Goal: Communication & Community: Answer question/provide support

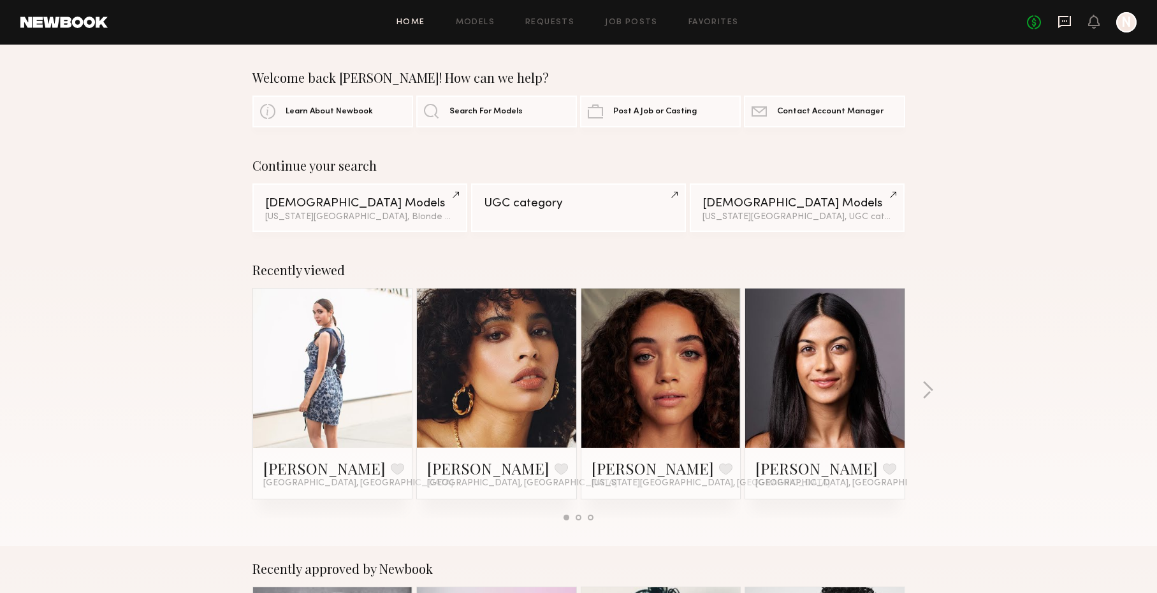
click at [1059, 22] on icon at bounding box center [1064, 22] width 14 height 14
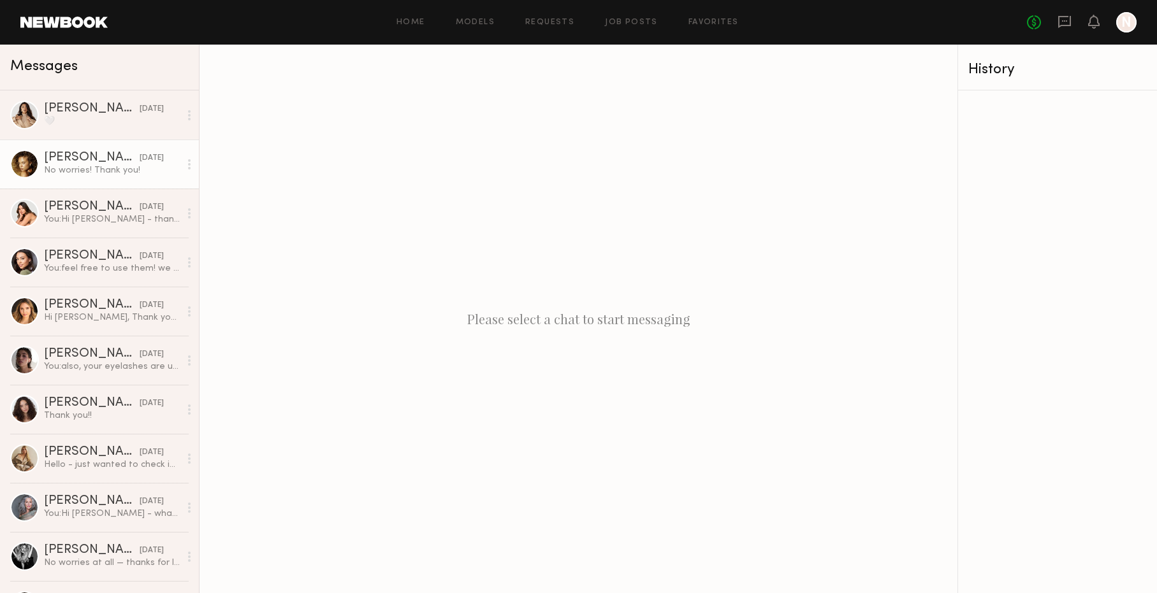
click at [81, 175] on div "No worries! Thank you!" at bounding box center [112, 170] width 136 height 12
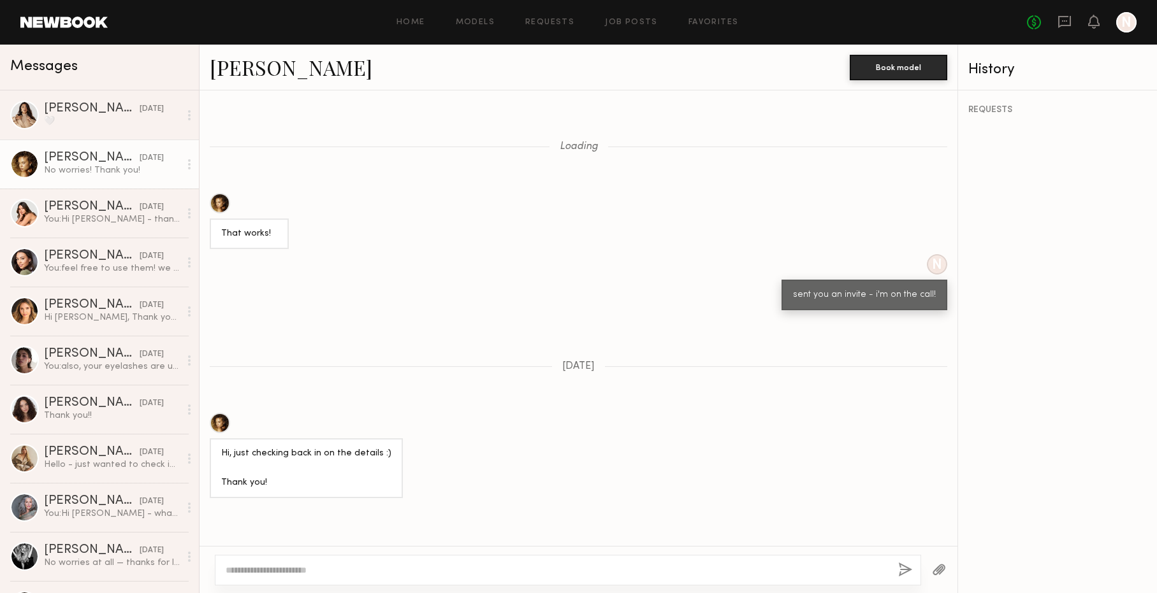
scroll to position [900, 0]
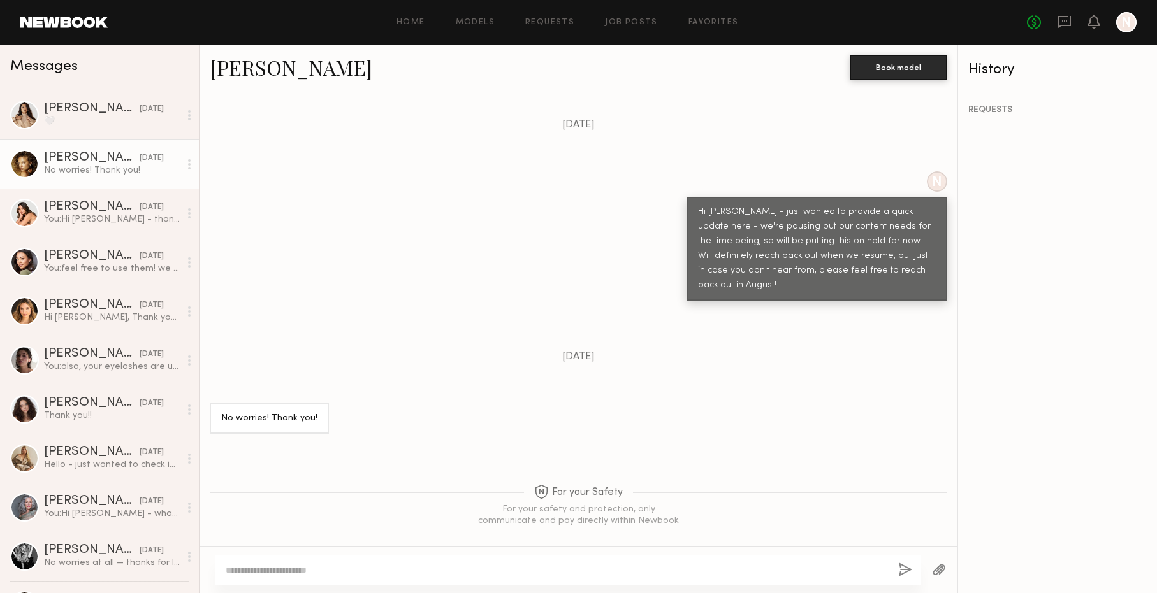
click at [233, 71] on link "Chloe B." at bounding box center [291, 67] width 163 height 27
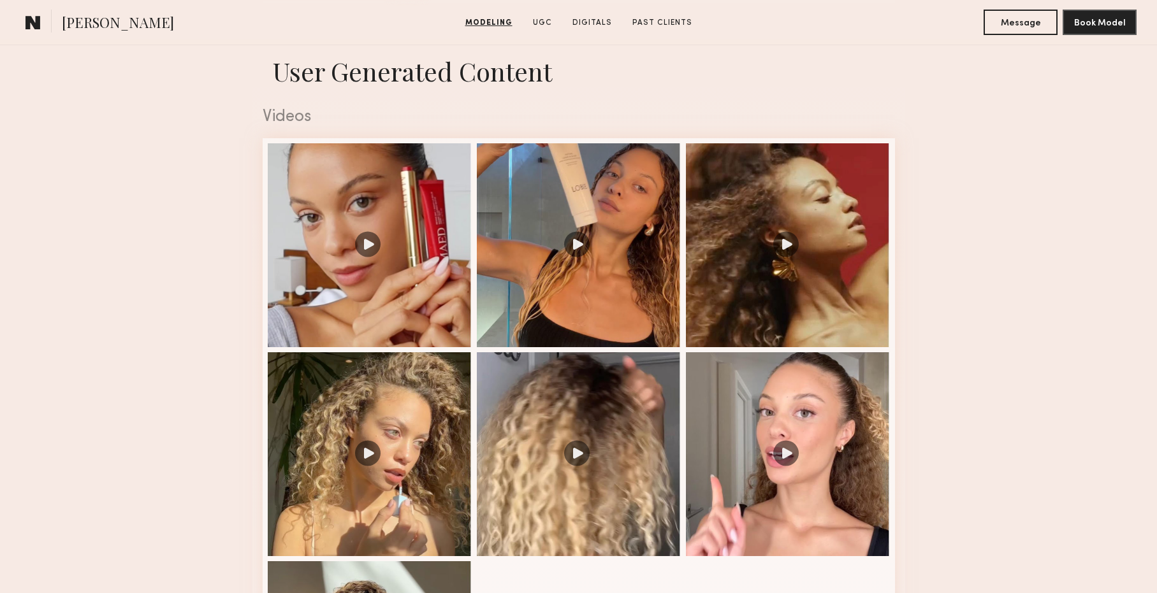
scroll to position [1442, 0]
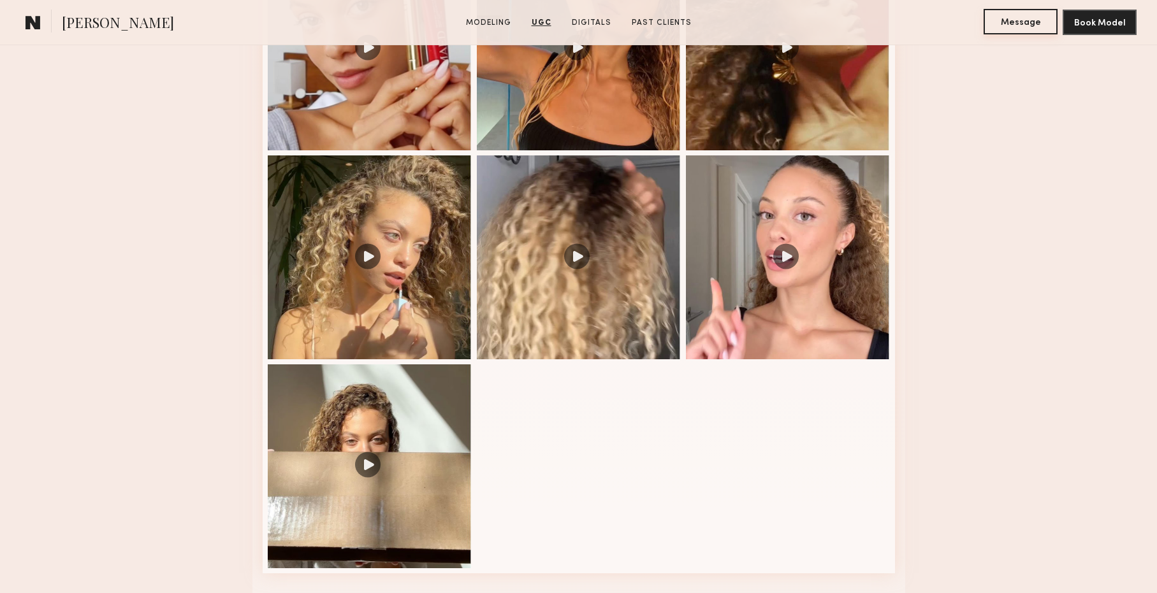
click at [1030, 19] on button "Message" at bounding box center [1020, 21] width 74 height 25
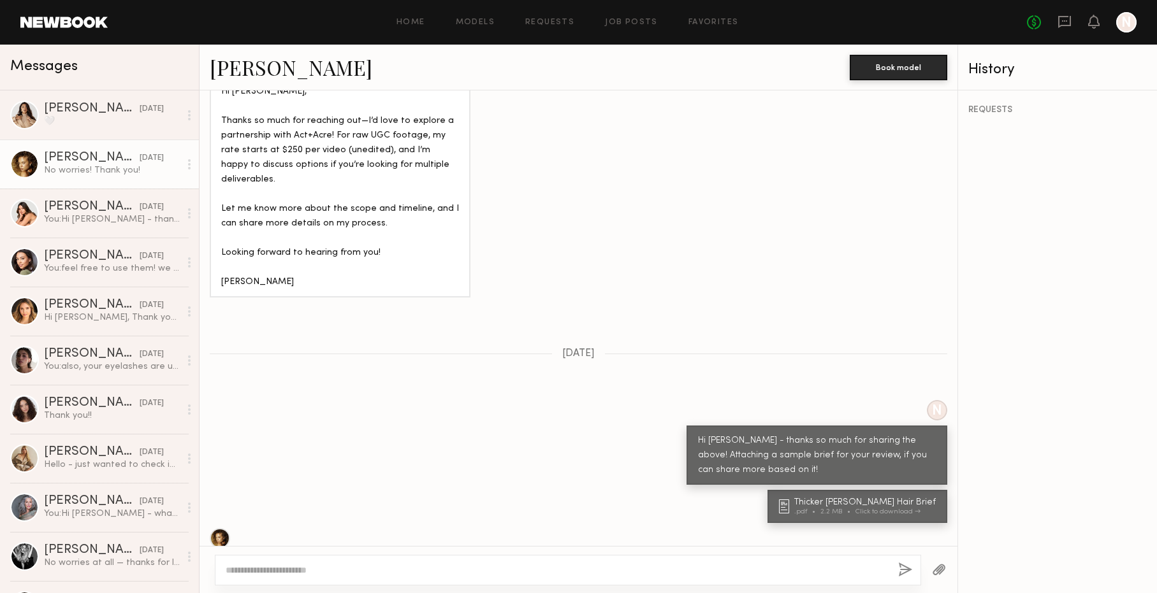
scroll to position [730, 0]
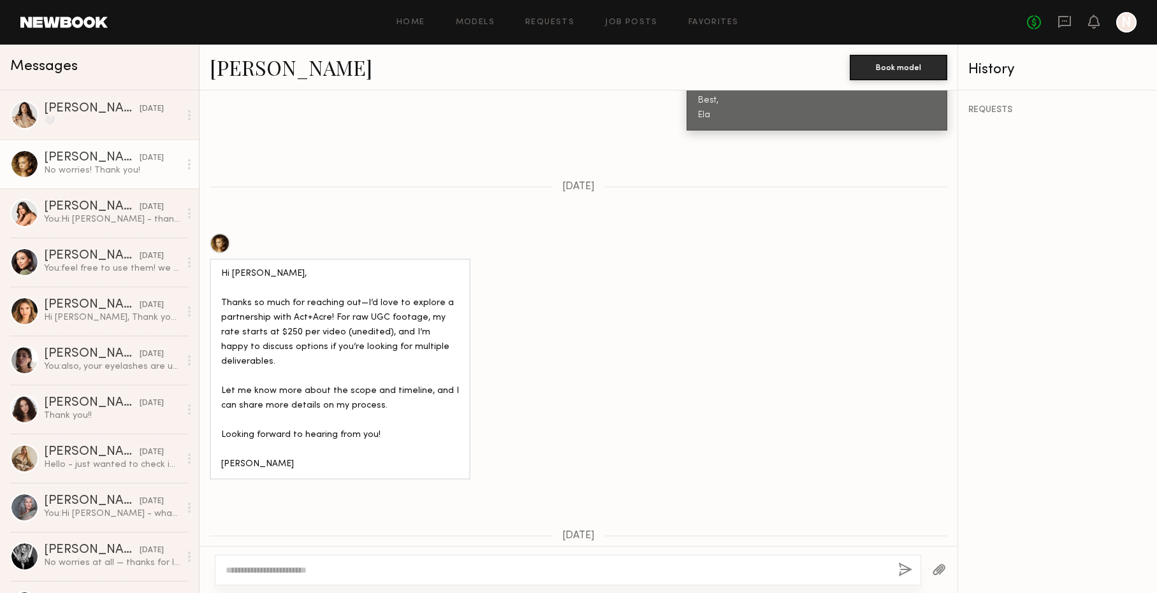
click at [250, 300] on div "Hi Ela, Thanks so much for reaching out—I’d love to explore a partnership with …" at bounding box center [340, 369] width 238 height 205
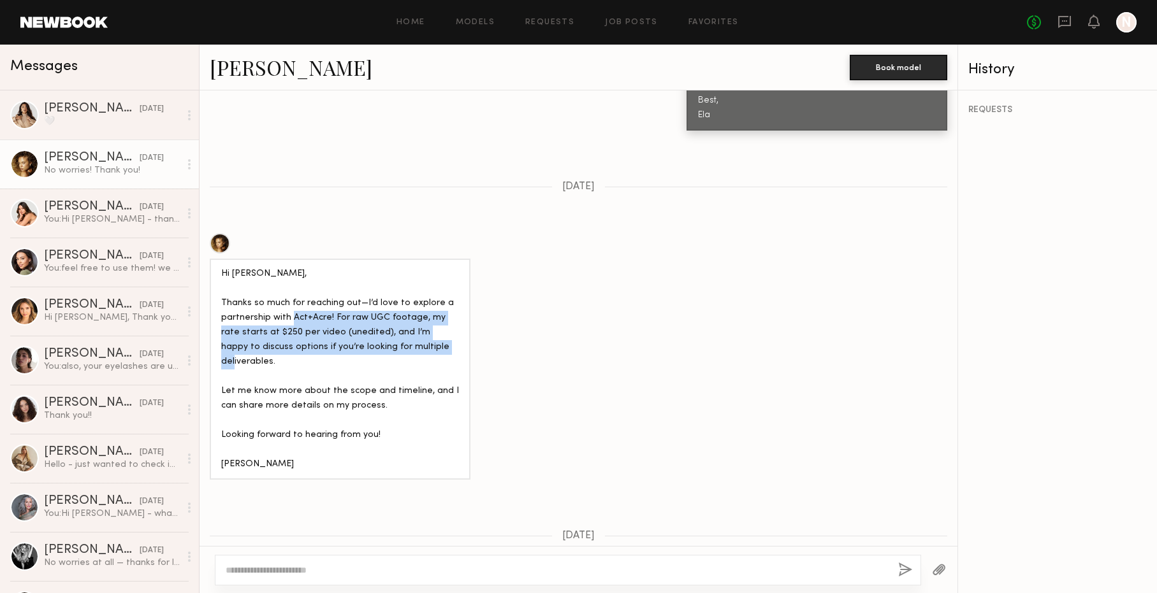
drag, startPoint x: 331, startPoint y: 288, endPoint x: 464, endPoint y: 319, distance: 136.8
click at [464, 319] on div "Hi Ela, Thanks so much for reaching out—I’d love to explore a partnership with …" at bounding box center [340, 369] width 261 height 221
copy div "For raw UGC footage, my rate starts at $250 per video (unedited), and I’m happy…"
click at [73, 212] on div "Caina F." at bounding box center [92, 207] width 96 height 13
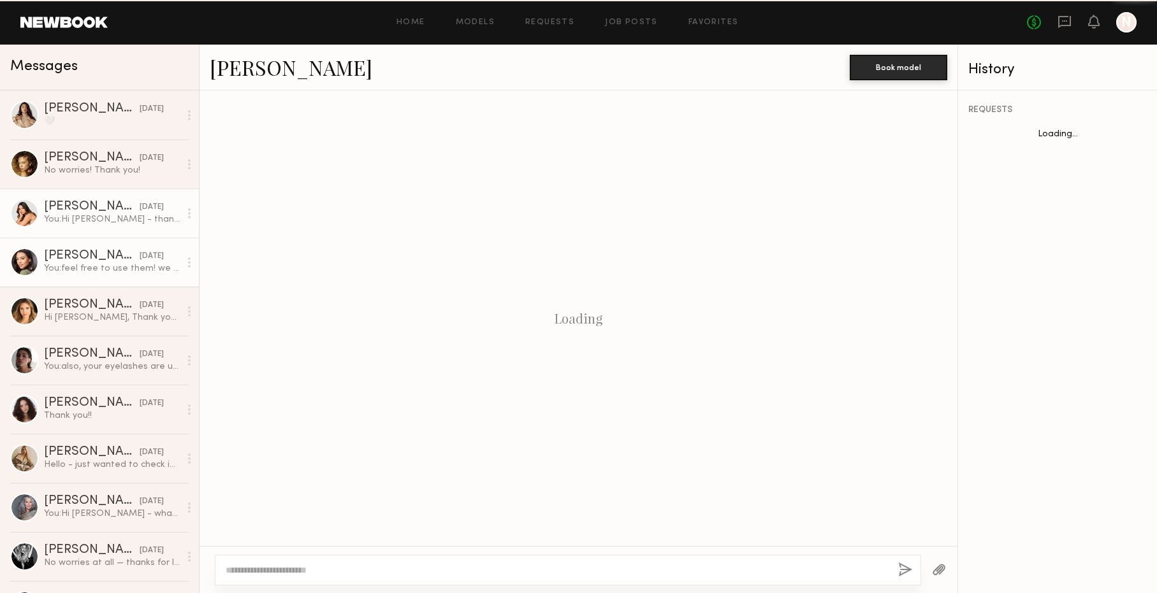
scroll to position [1024, 0]
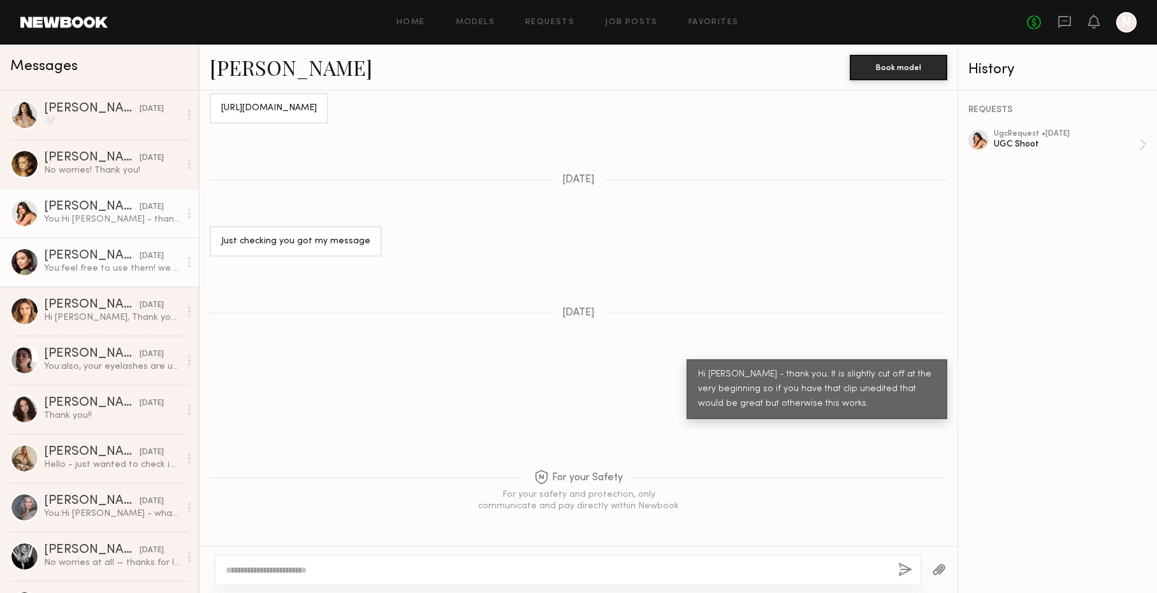
click at [83, 250] on div "Brynne E." at bounding box center [92, 256] width 96 height 13
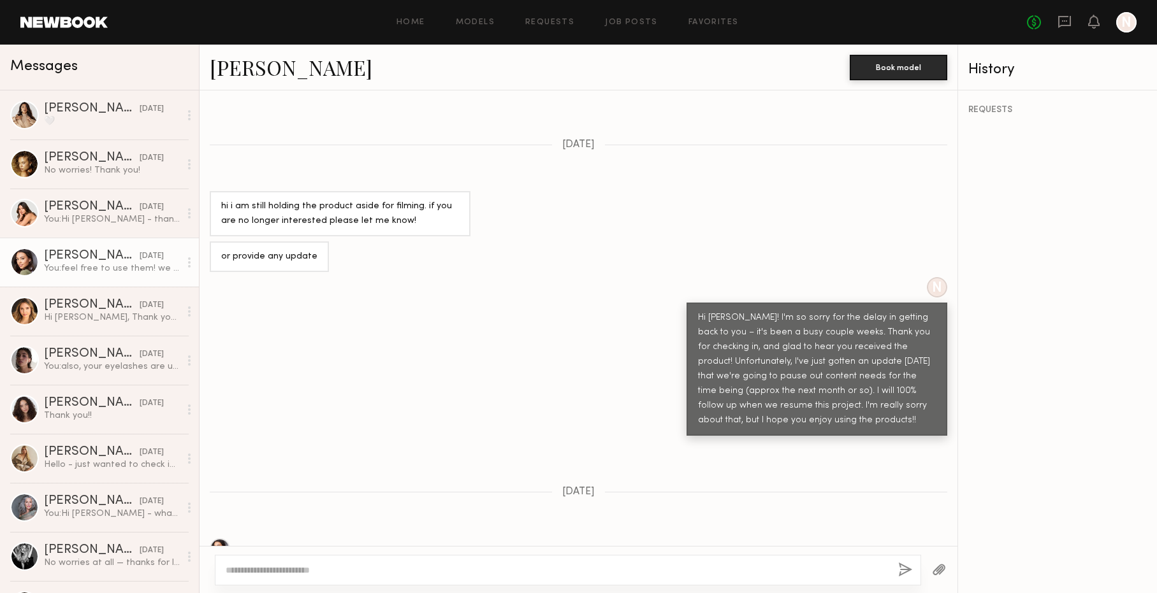
scroll to position [1902, 0]
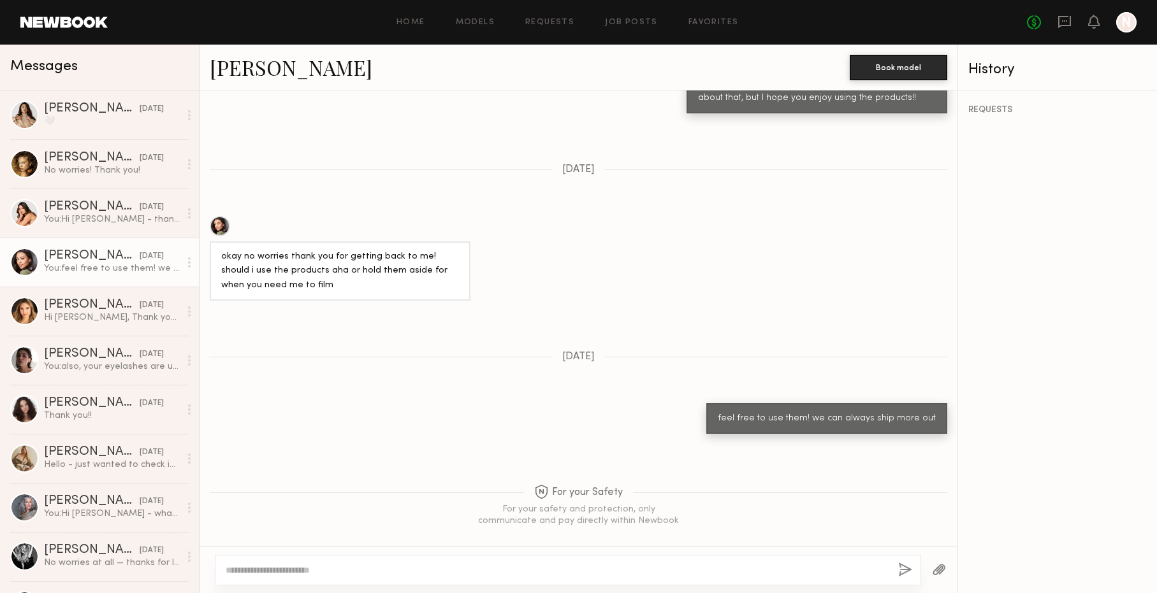
click at [398, 272] on div "okay no worries thank you for getting back to me! should i use the products aha…" at bounding box center [340, 272] width 238 height 44
click at [63, 314] on div "Hi Ela, Thank you for your transparency regarding this. I have already filmed a…" at bounding box center [112, 318] width 136 height 12
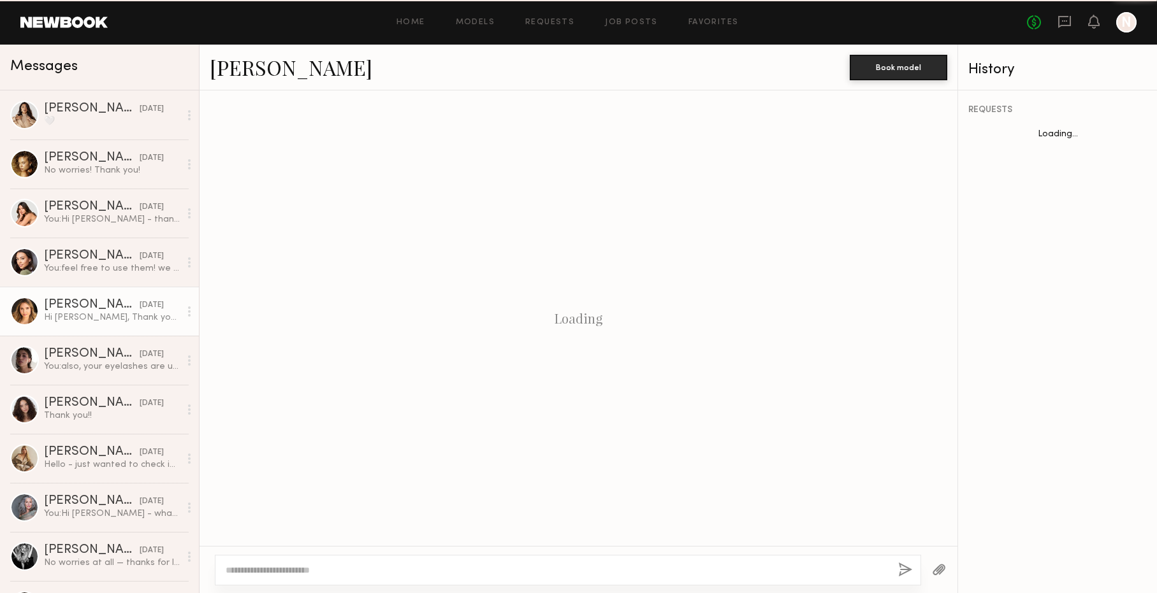
scroll to position [1188, 0]
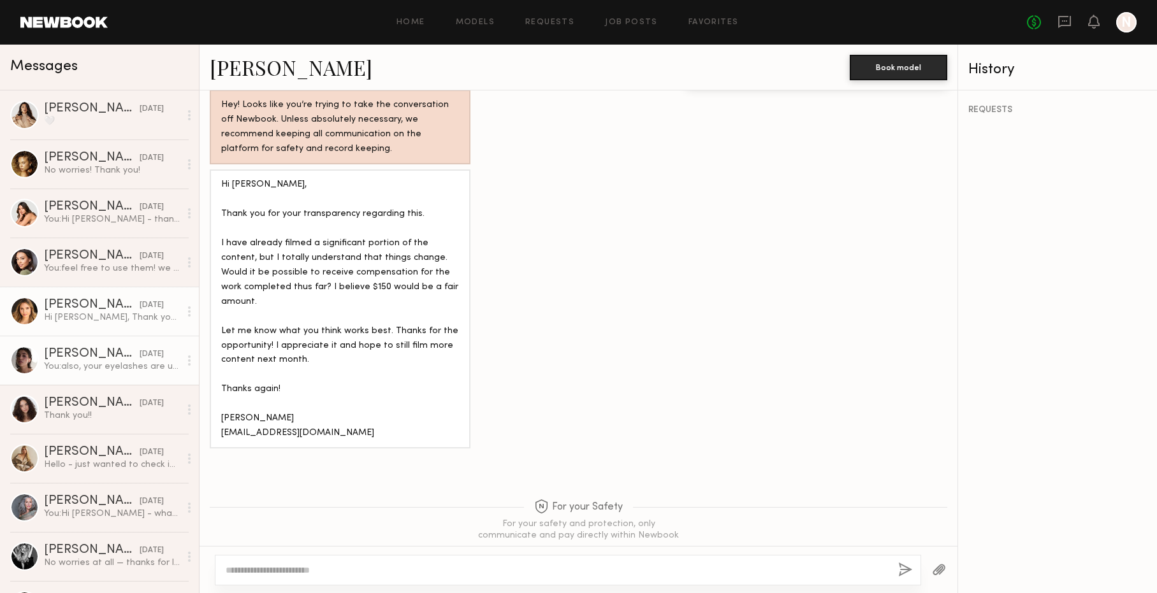
click at [71, 362] on div "You: also, your eyelashes are unreal btw - you could easily sell me on whatever…" at bounding box center [112, 367] width 136 height 12
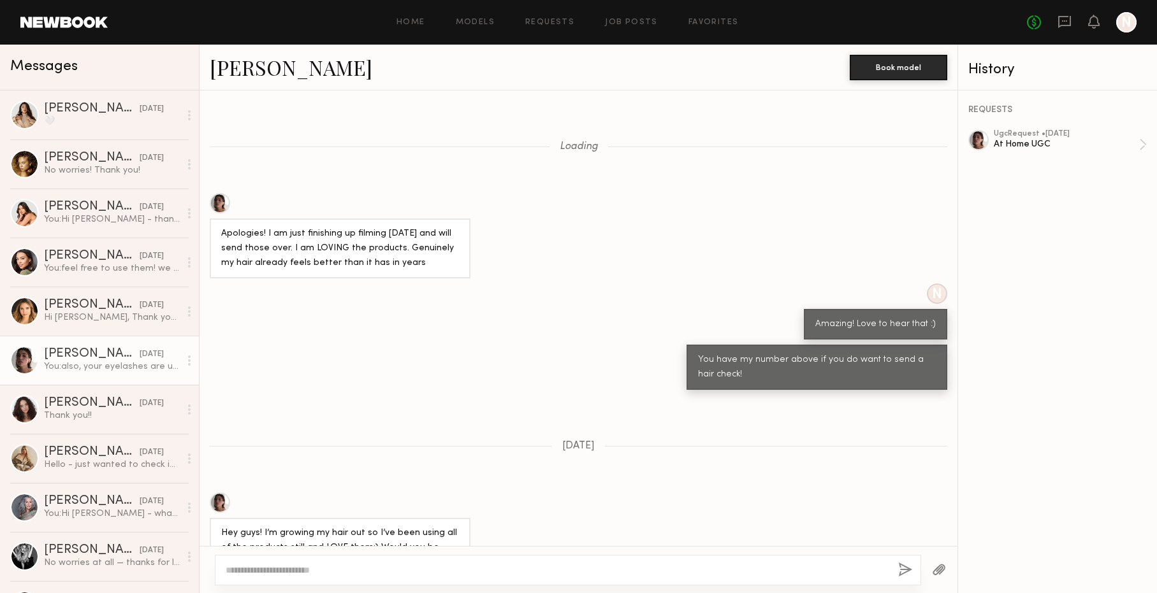
scroll to position [746, 0]
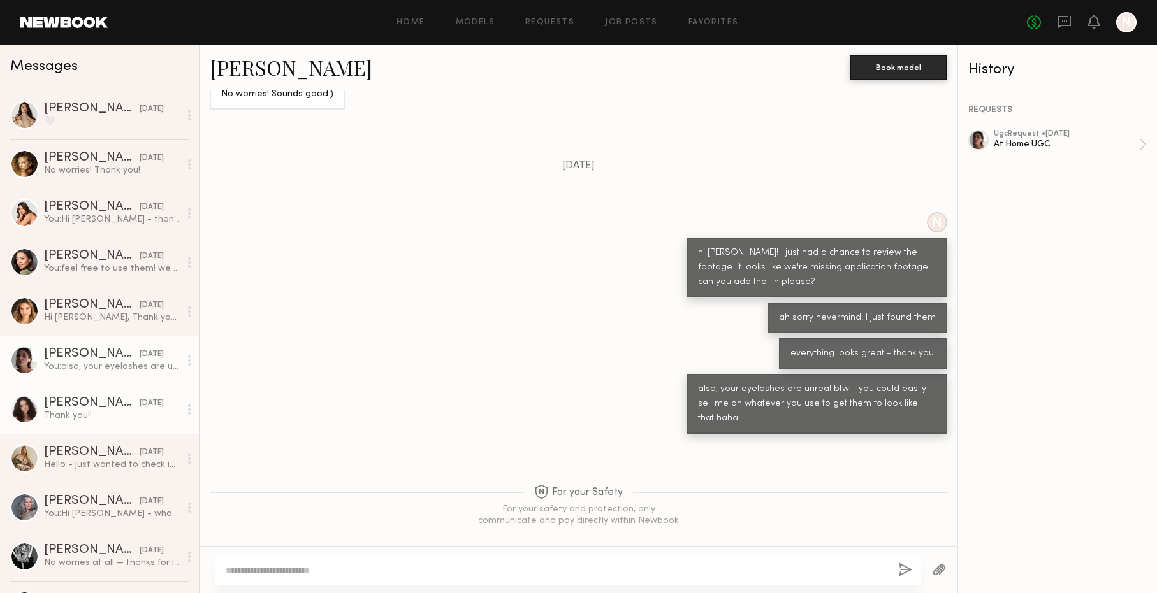
click at [80, 411] on div "Thank you!!" at bounding box center [112, 416] width 136 height 12
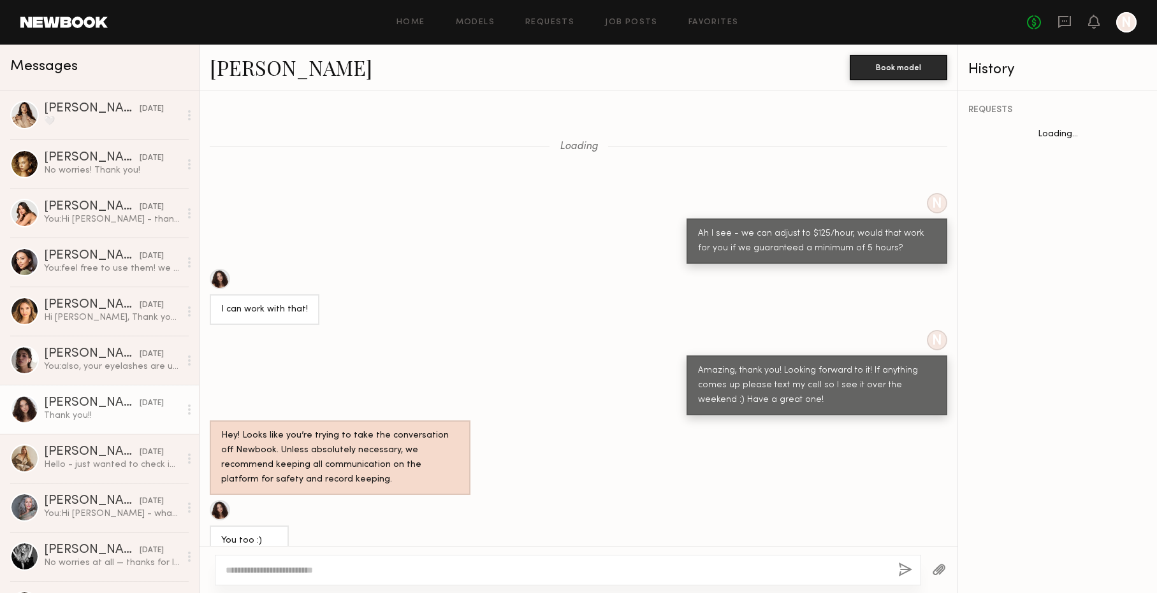
scroll to position [985, 0]
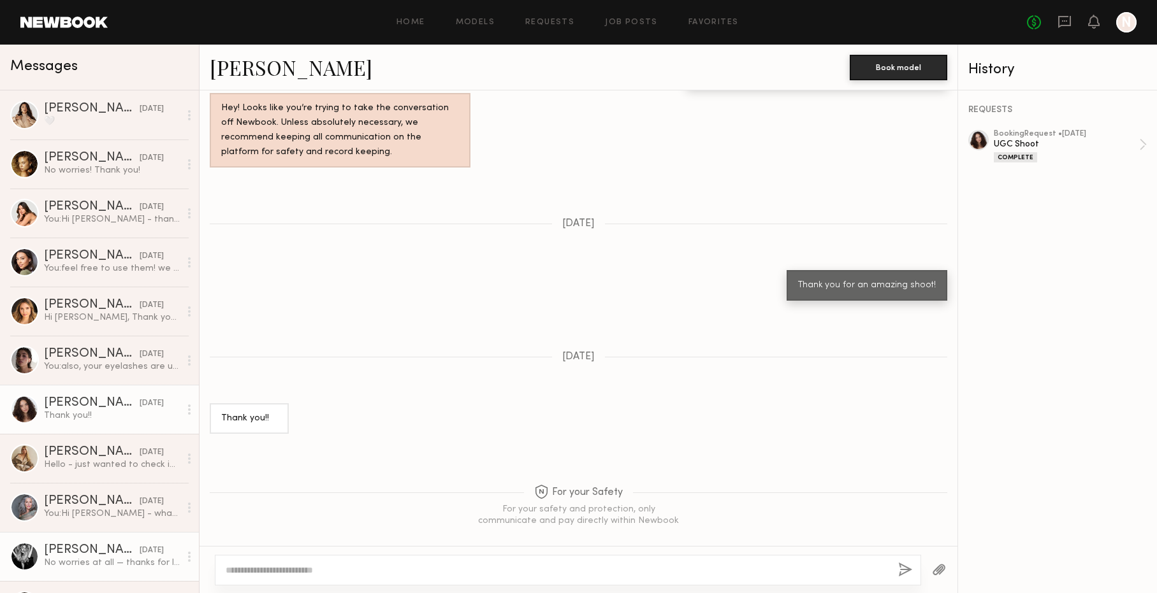
click at [71, 557] on div "No worries at all — thanks for letting me know! Hope we can work together in th…" at bounding box center [112, 563] width 136 height 12
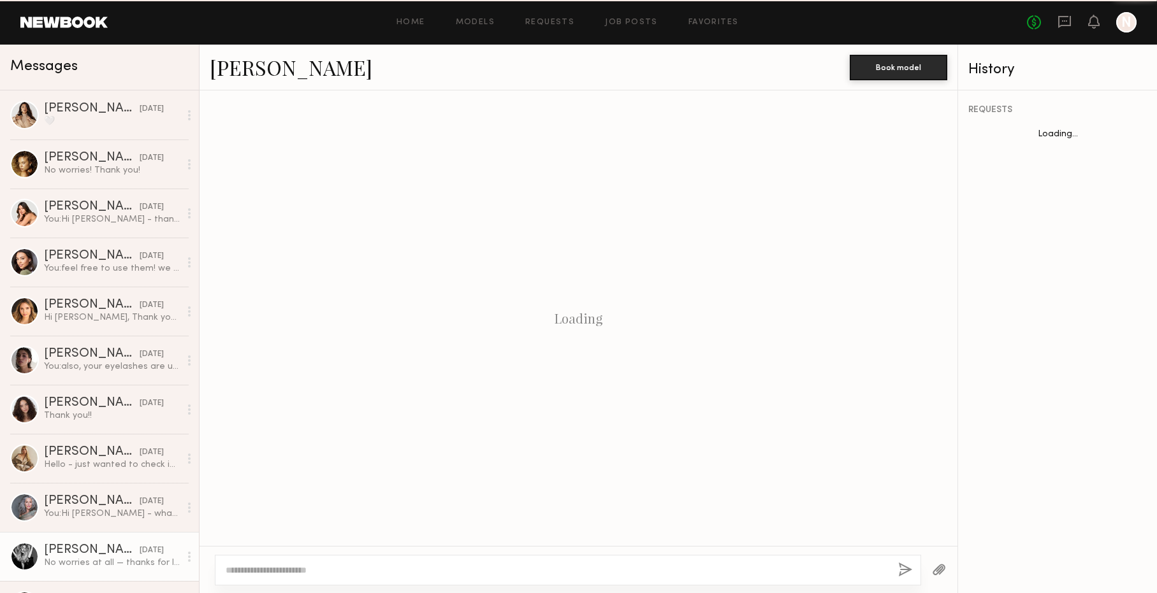
scroll to position [816, 0]
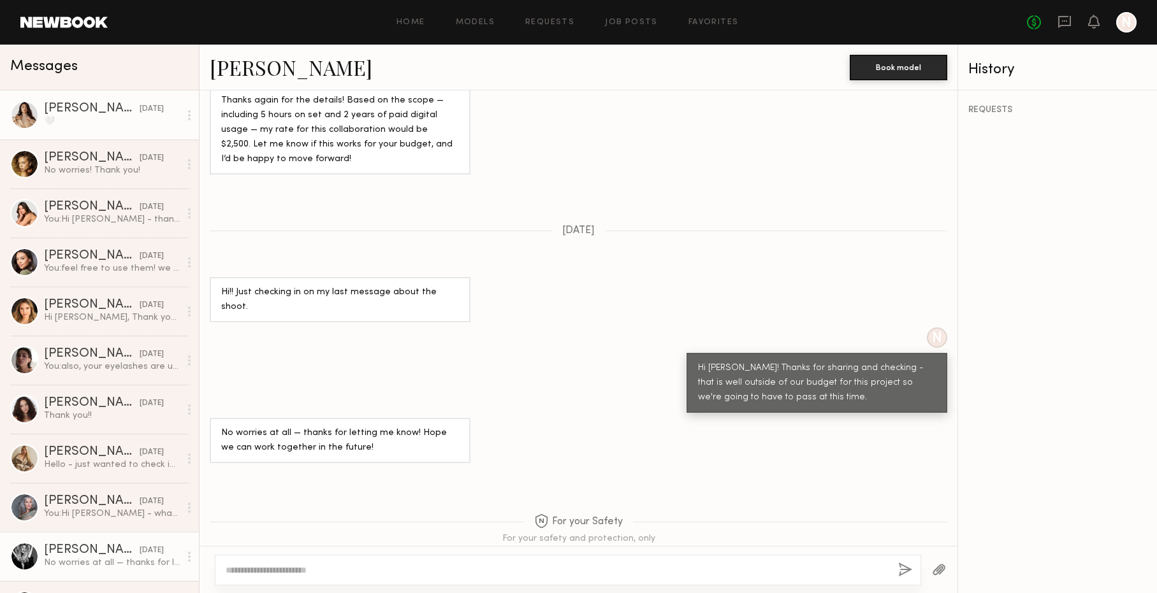
click at [124, 122] on div "🤍" at bounding box center [112, 121] width 136 height 12
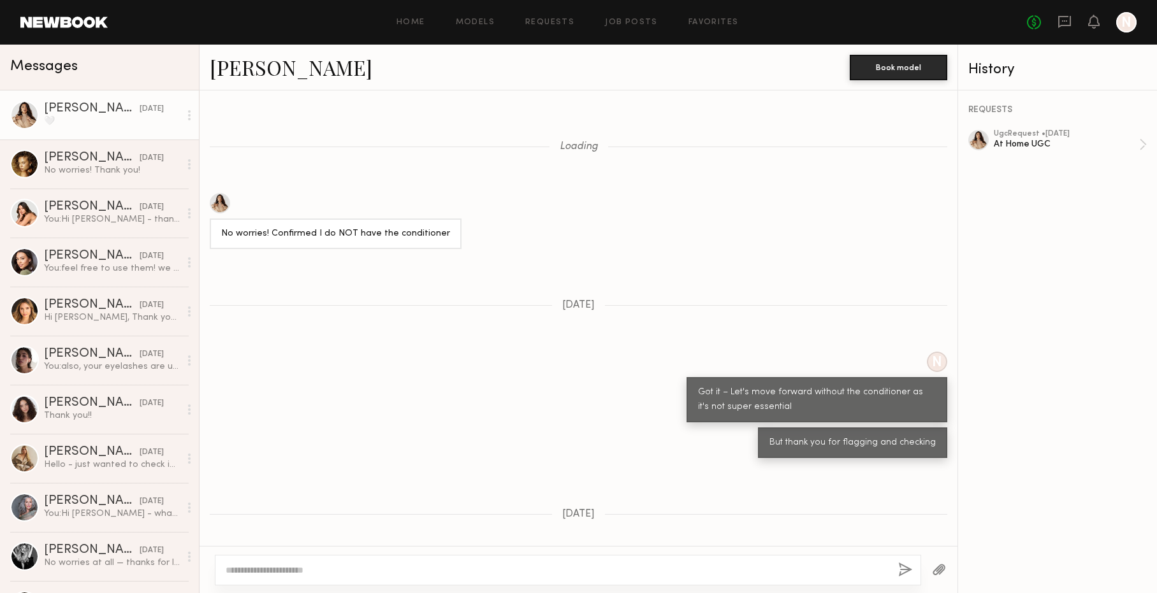
scroll to position [925, 0]
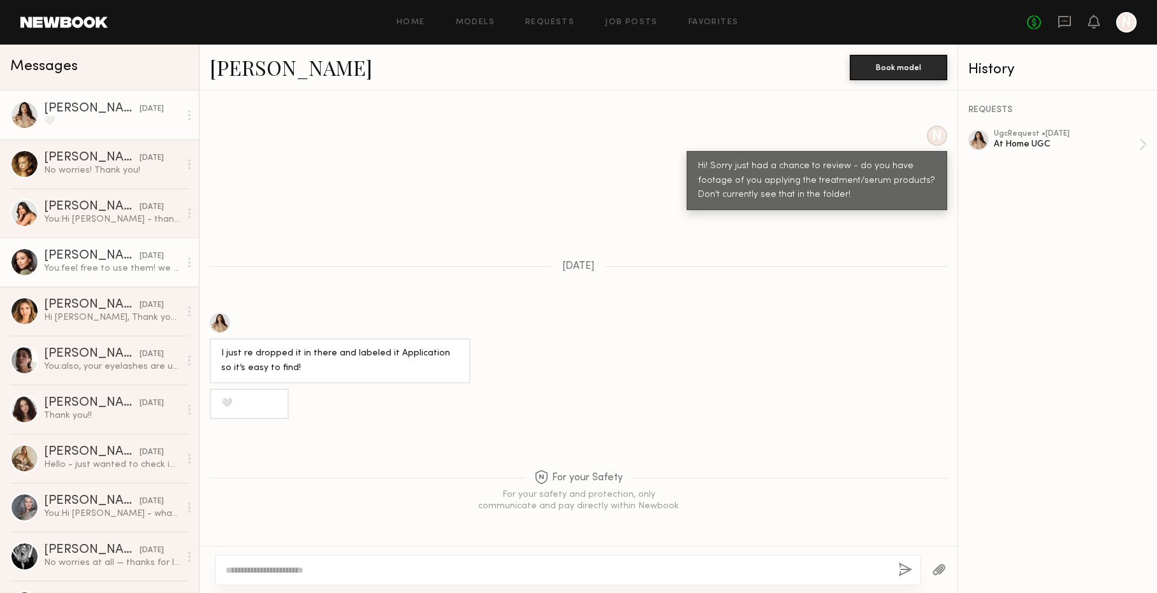
click at [71, 268] on div "You: feel free to use them! we can always ship more out" at bounding box center [112, 269] width 136 height 12
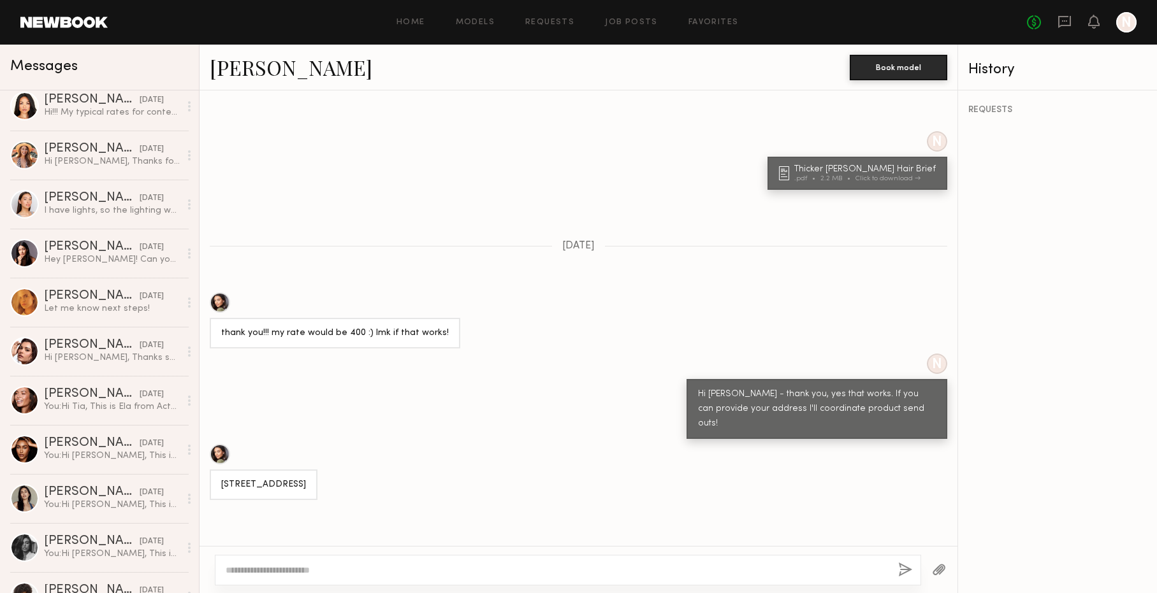
scroll to position [1180, 0]
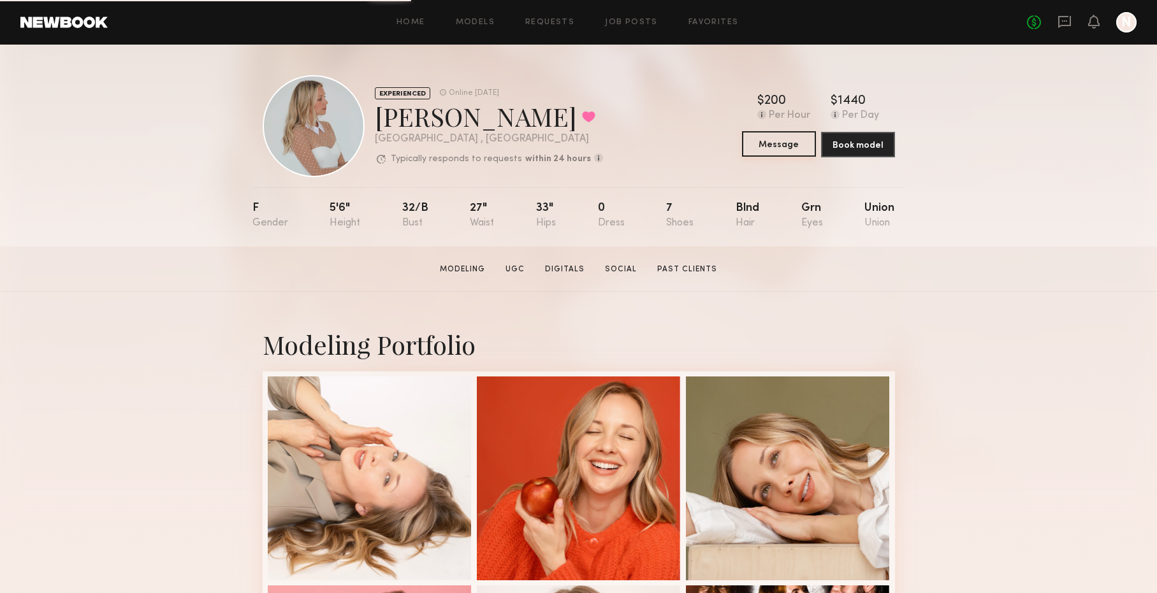
click at [779, 142] on button "Message" at bounding box center [779, 143] width 74 height 25
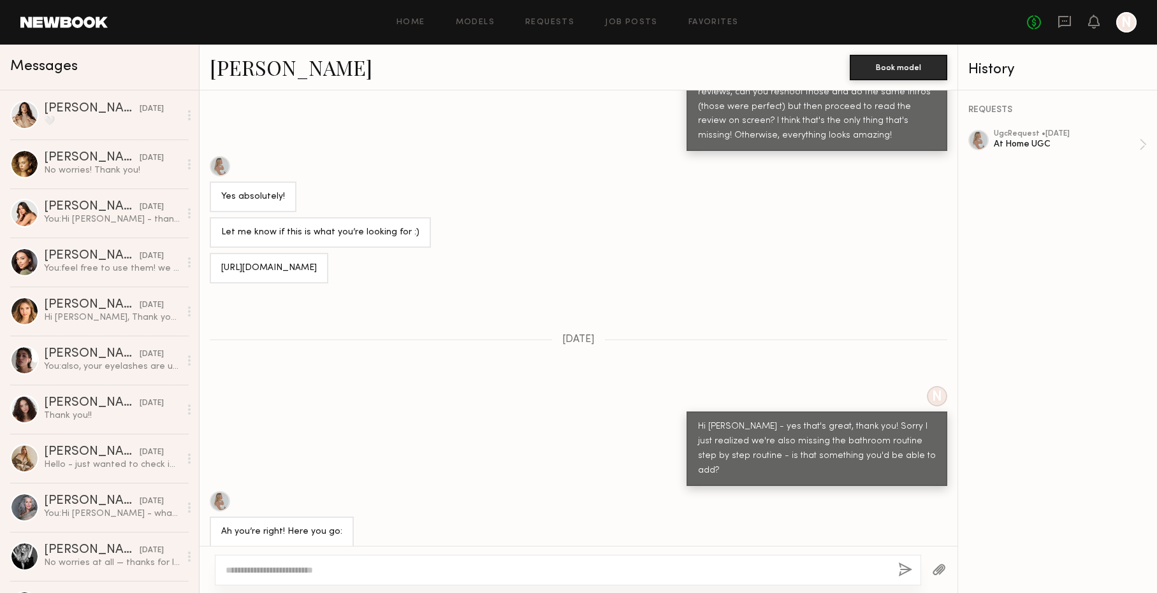
scroll to position [334, 0]
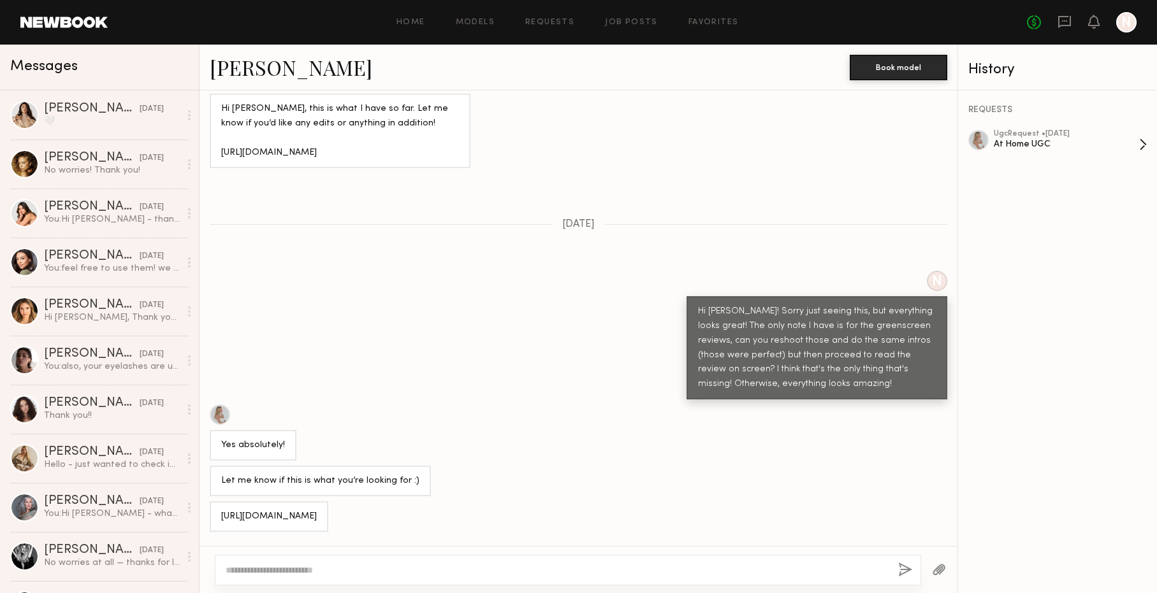
click at [1032, 137] on div "ugc Request • 03/05/2025" at bounding box center [1066, 134] width 145 height 8
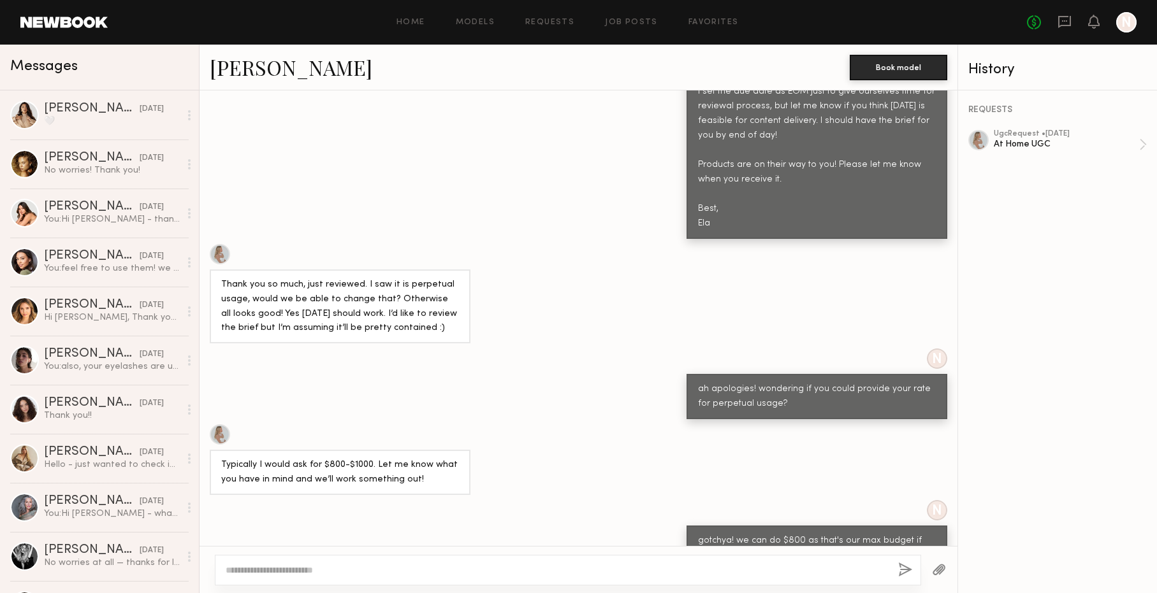
scroll to position [1940, 0]
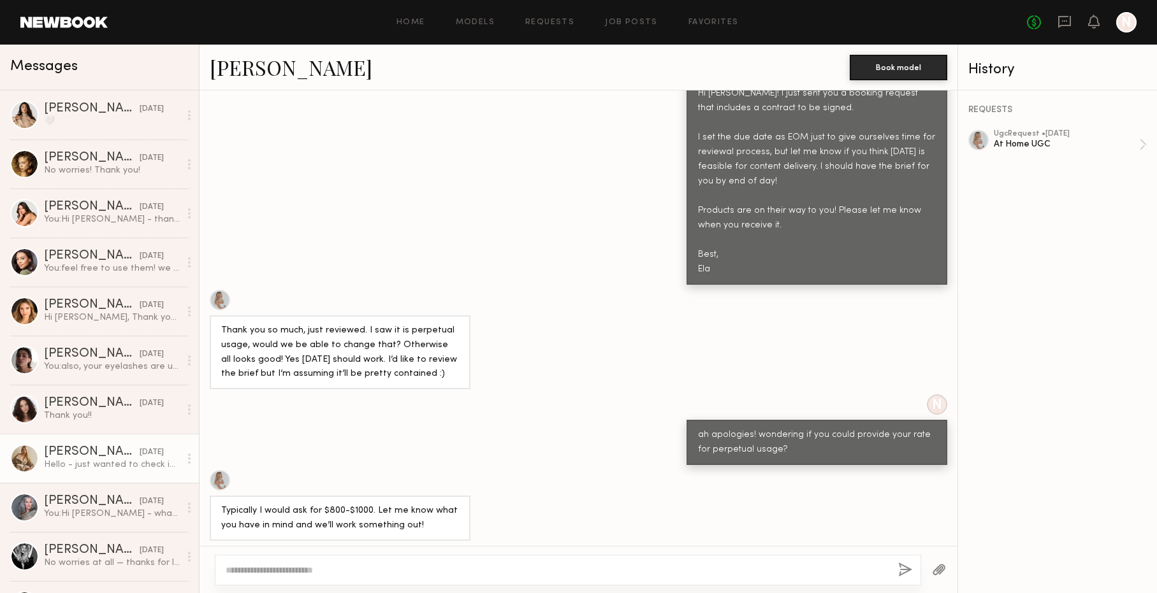
click at [107, 449] on div "Frances B." at bounding box center [92, 452] width 96 height 13
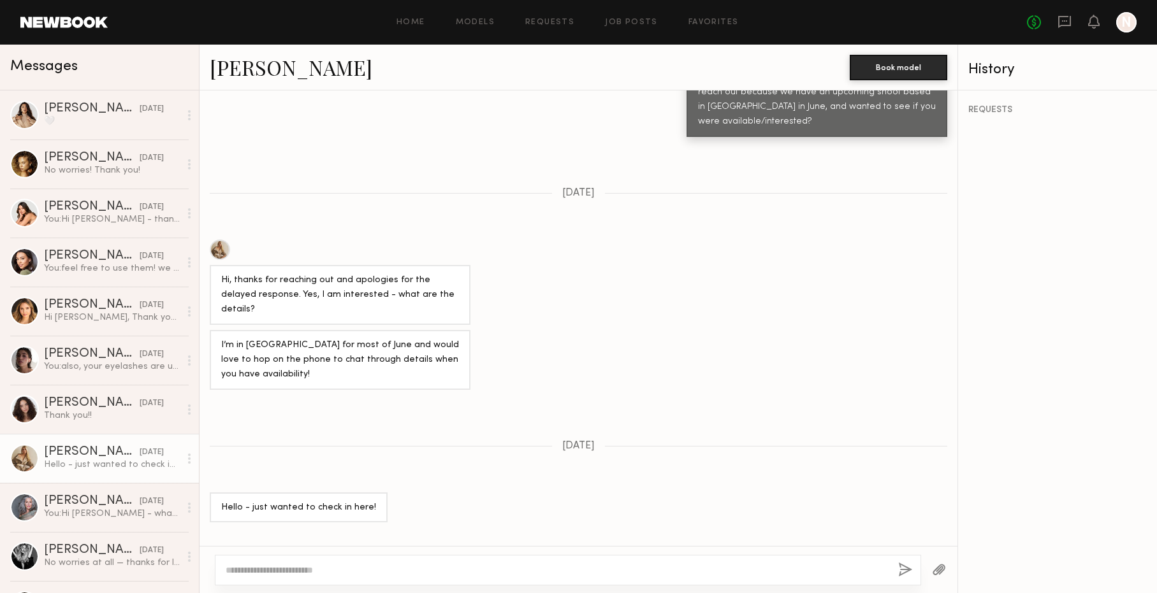
scroll to position [582, 0]
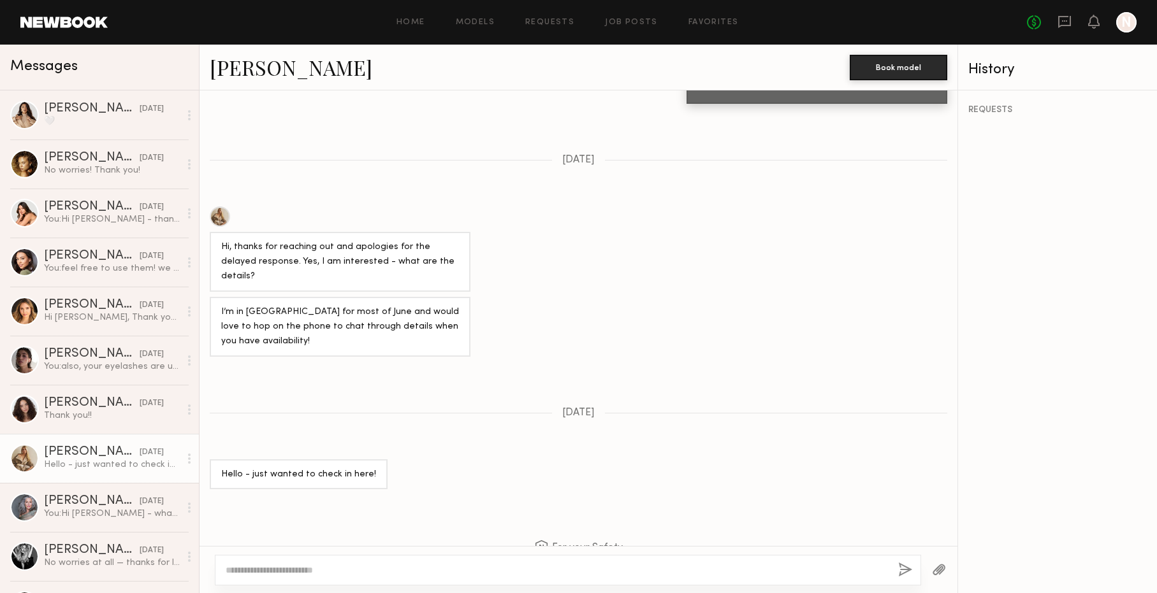
click at [278, 75] on link "Frances B." at bounding box center [291, 67] width 163 height 27
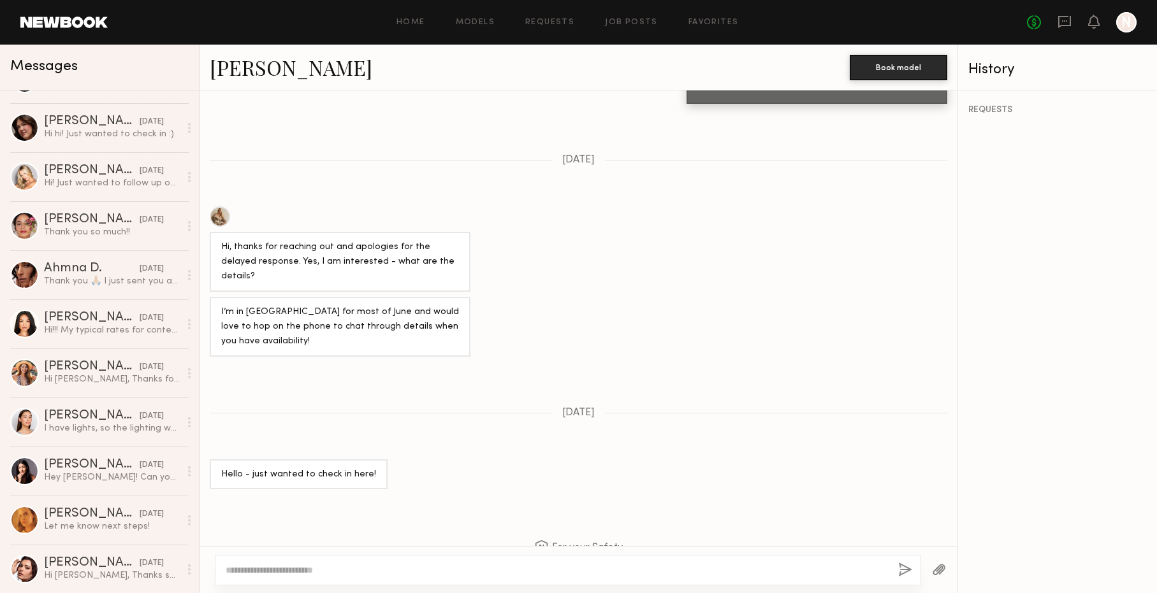
scroll to position [0, 0]
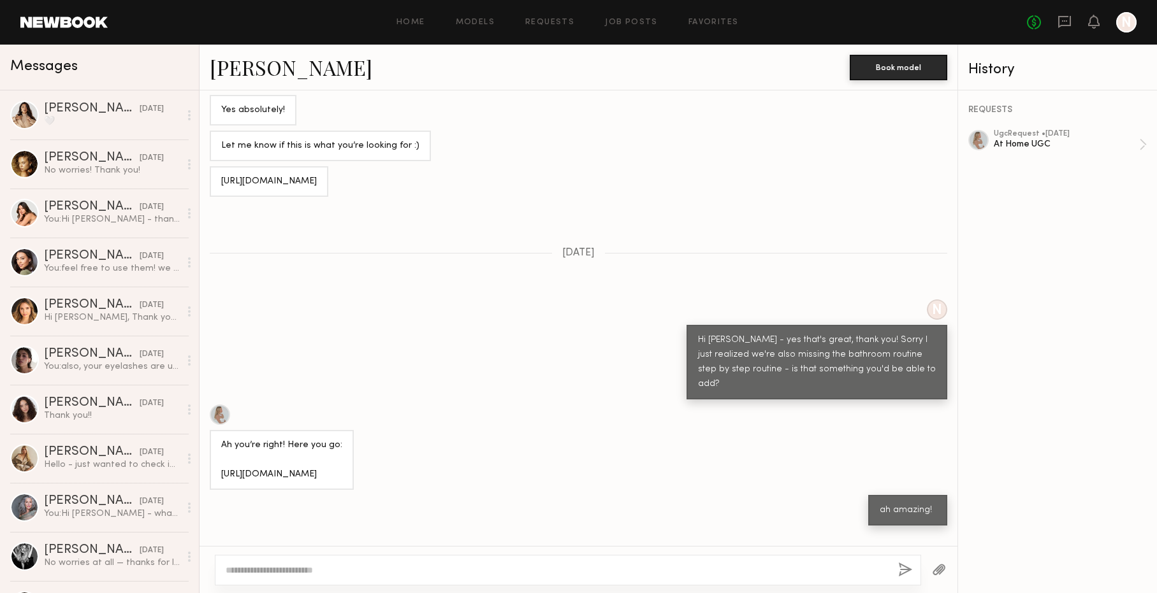
scroll to position [4656, 0]
click at [298, 71] on link "Monette M." at bounding box center [291, 67] width 163 height 27
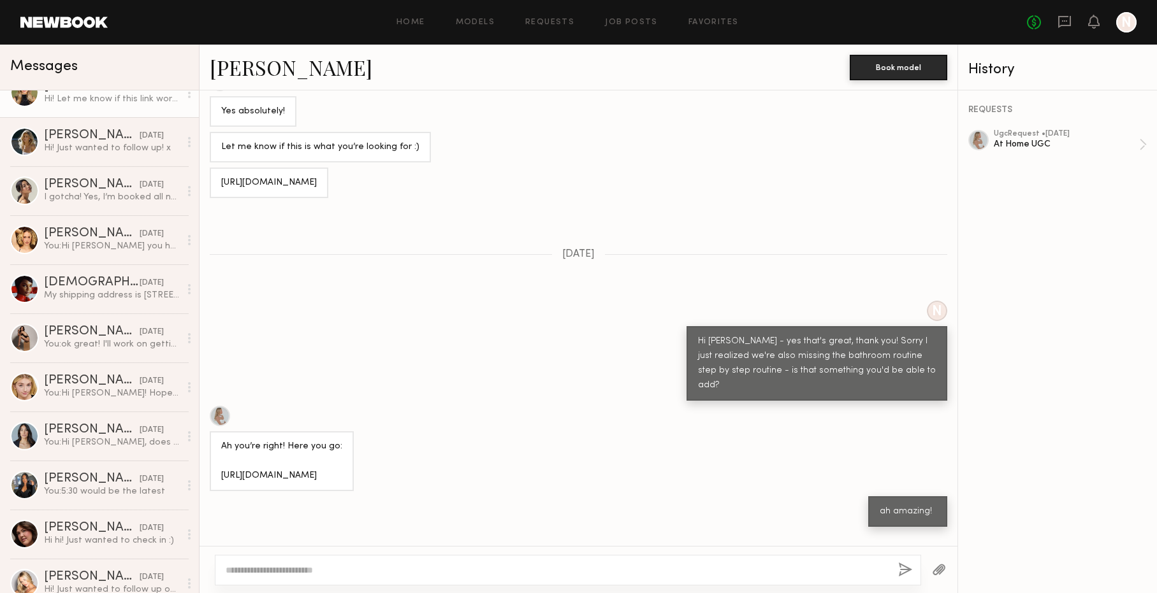
scroll to position [677, 0]
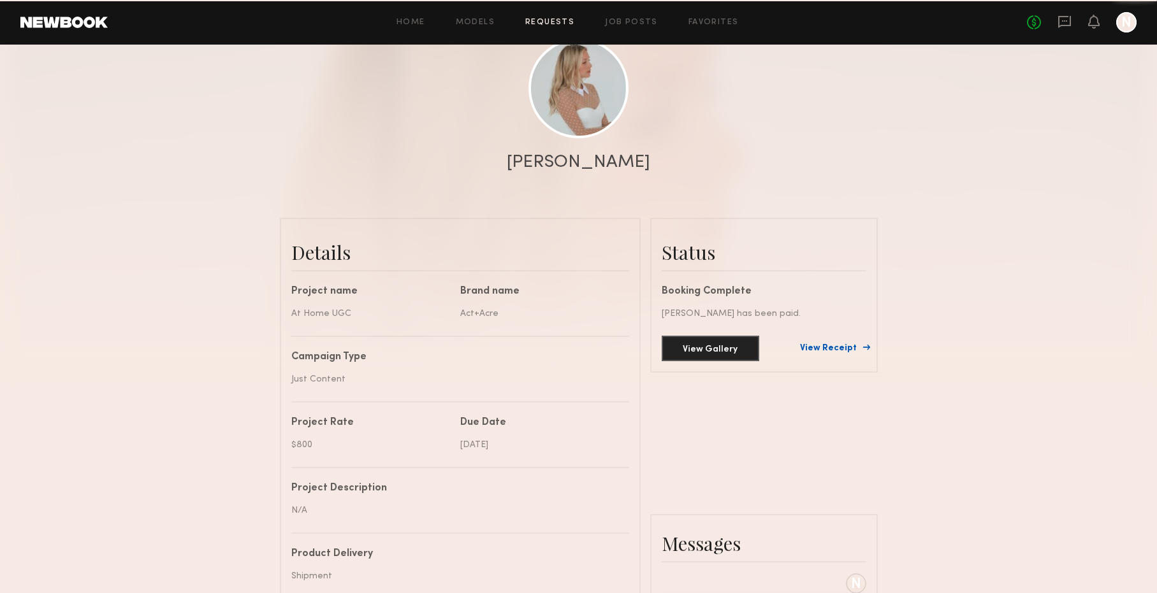
scroll to position [148, 0]
click at [830, 349] on link "View Receipt" at bounding box center [833, 346] width 66 height 9
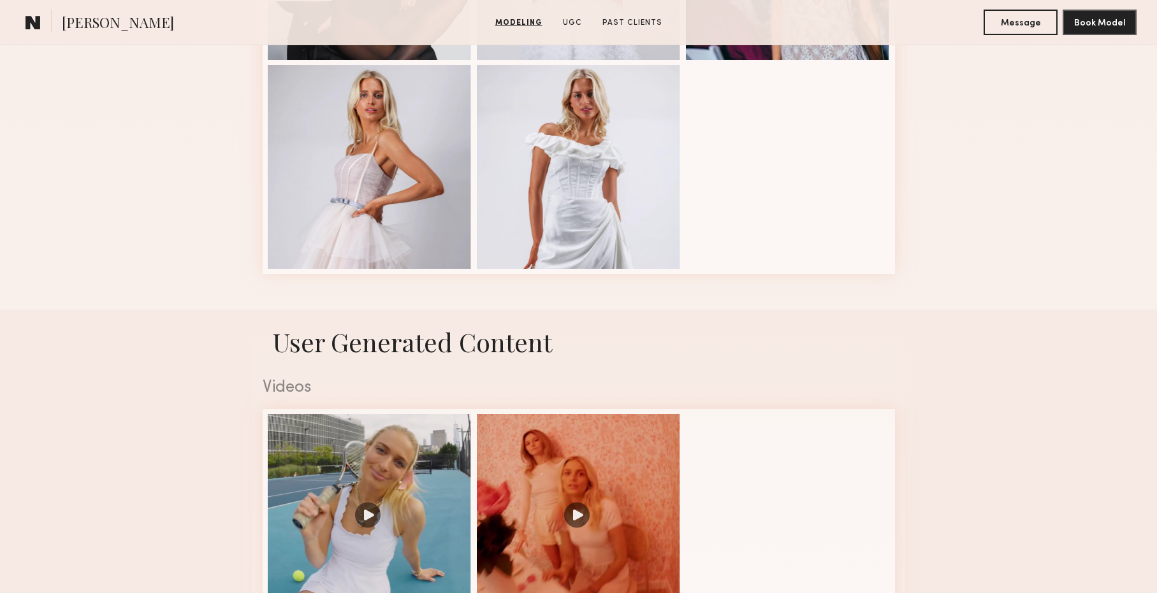
scroll to position [1154, 0]
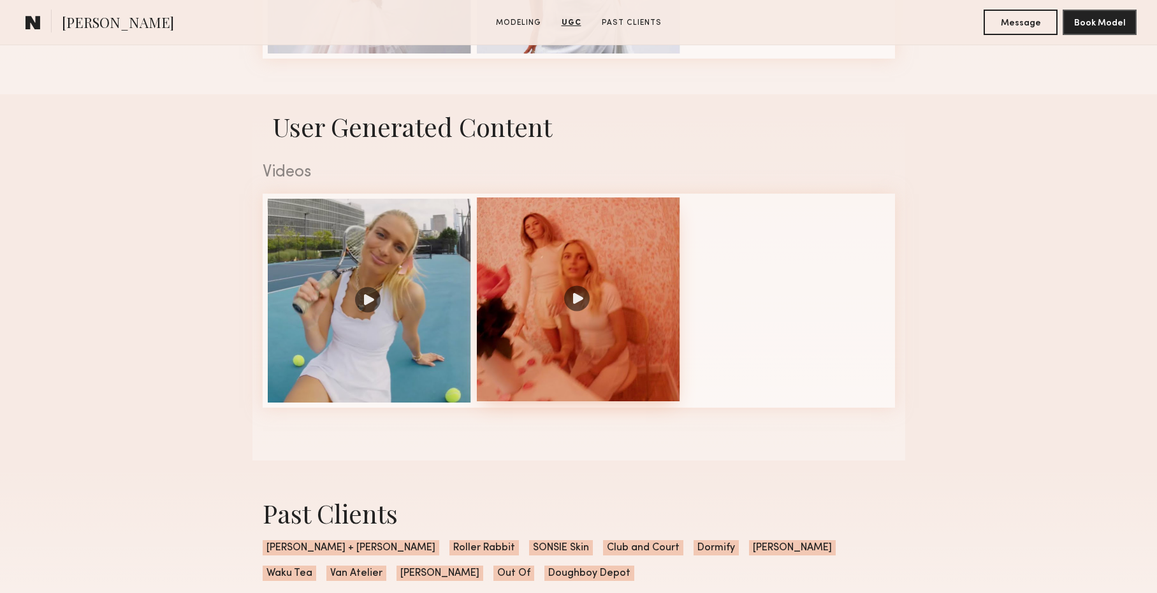
click at [637, 357] on div at bounding box center [579, 300] width 204 height 204
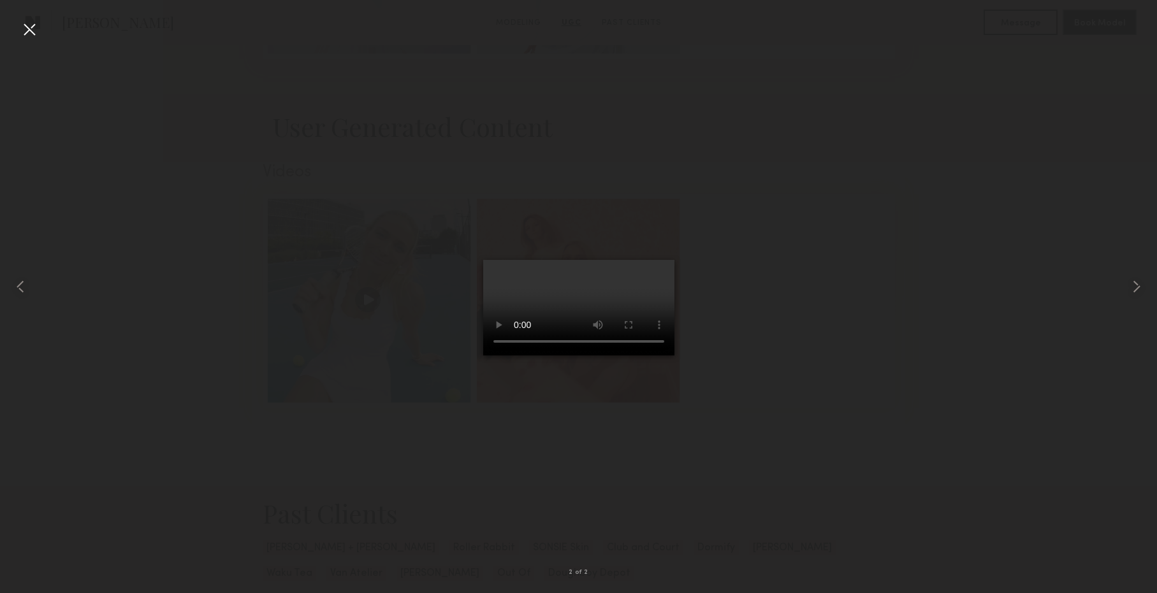
click at [278, 308] on div at bounding box center [578, 286] width 1157 height 532
click at [13, 289] on common-icon at bounding box center [20, 287] width 20 height 20
click at [27, 29] on div at bounding box center [29, 29] width 20 height 20
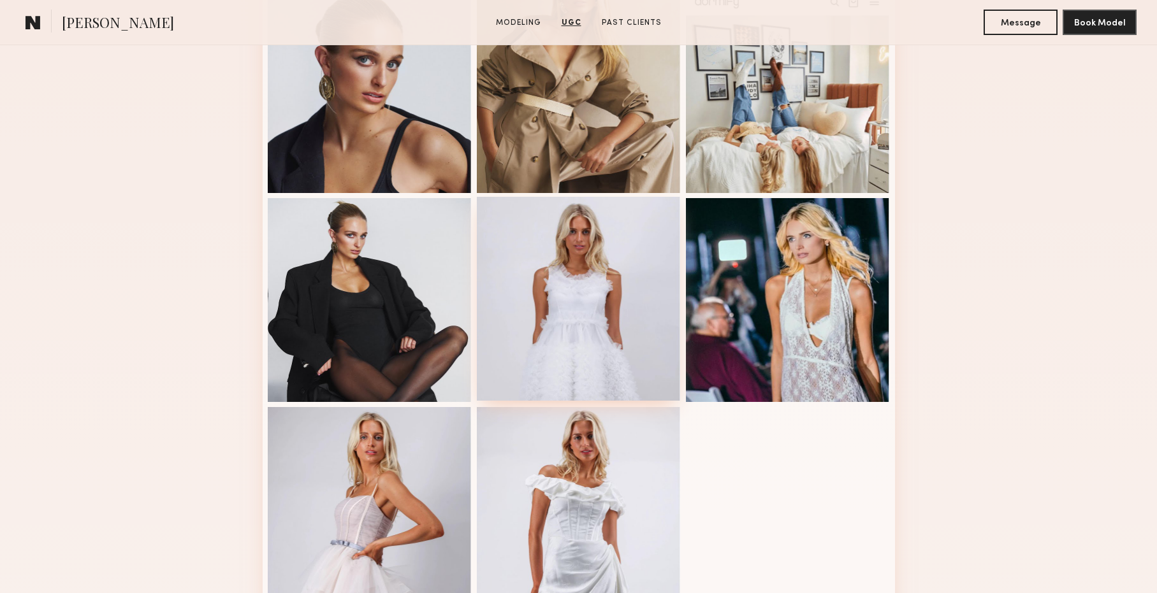
scroll to position [0, 0]
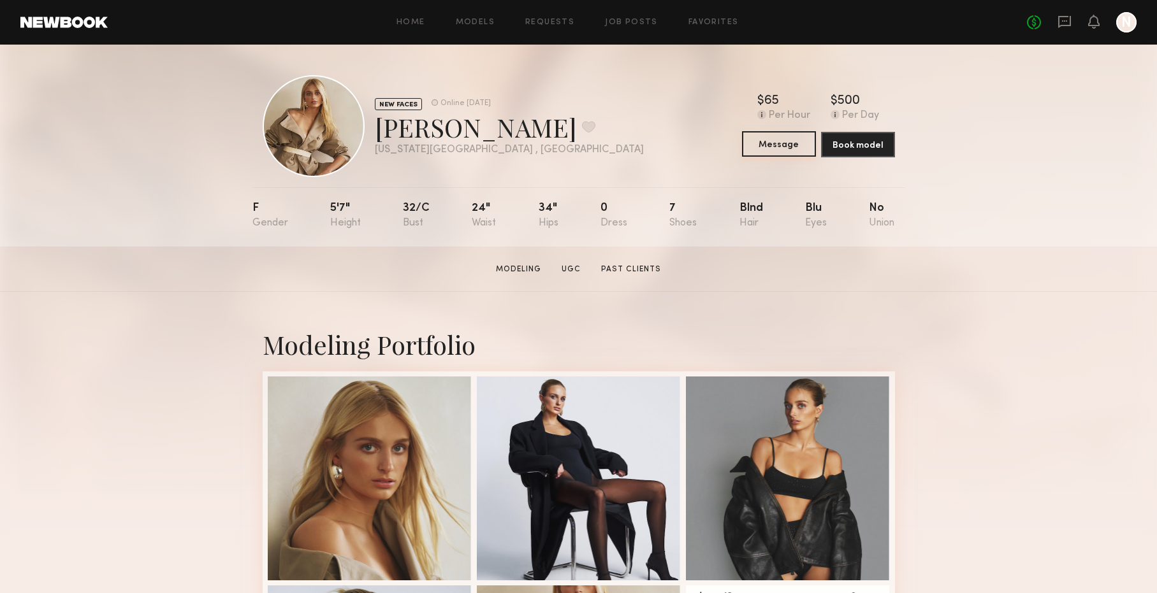
click at [756, 147] on button "Message" at bounding box center [779, 143] width 74 height 25
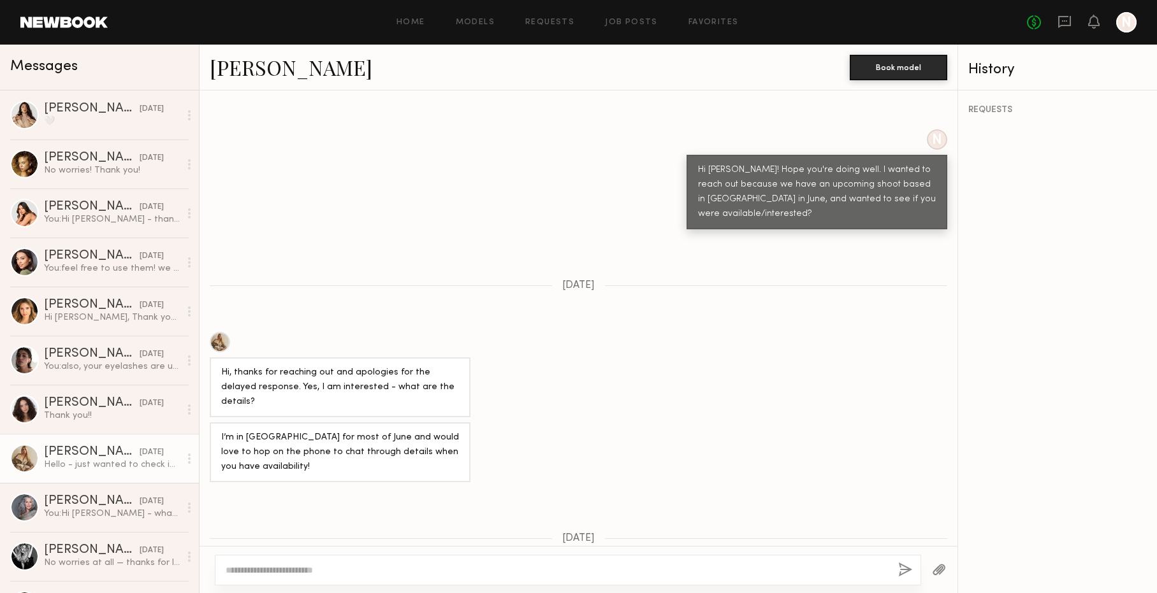
scroll to position [582, 0]
